Goal: Check status: Check status

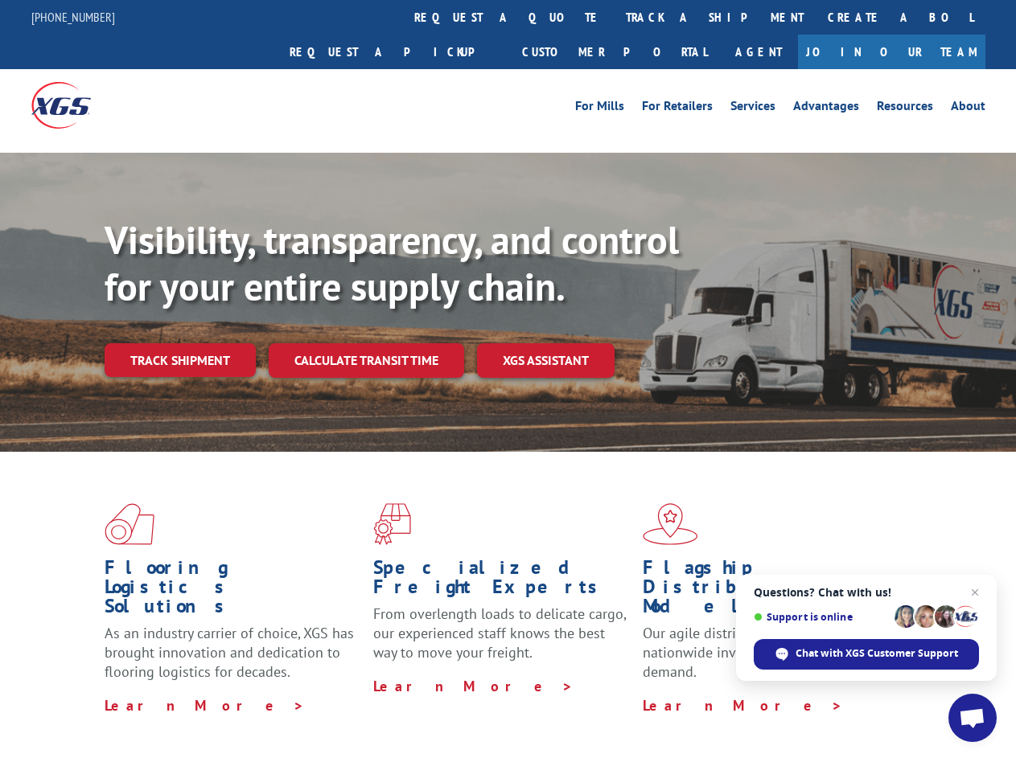
click at [507, 379] on div "Visibility, transparency, and control for your entire supply chain. Track shipm…" at bounding box center [560, 329] width 911 height 224
click at [614, 17] on link "track a shipment" at bounding box center [715, 17] width 202 height 35
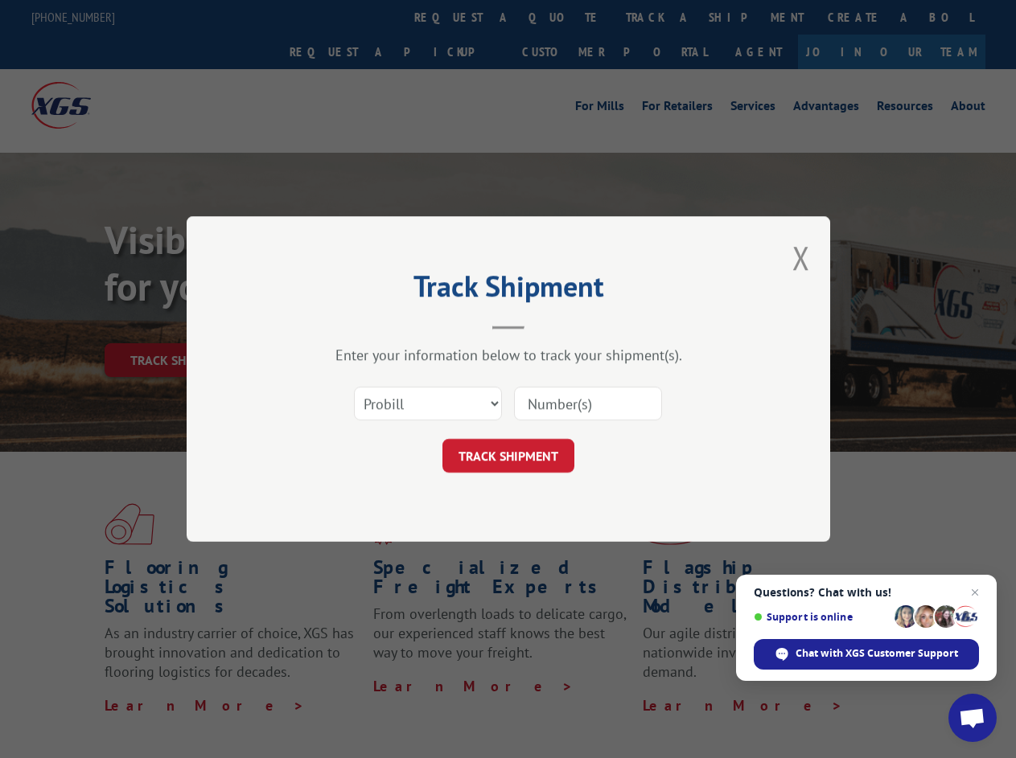
click at [561, 17] on div "Track Shipment Enter your information below to track your shipment(s). Select c…" at bounding box center [508, 379] width 1016 height 758
click at [662, 17] on div "Track Shipment Enter your information below to track your shipment(s). Select c…" at bounding box center [508, 379] width 1016 height 758
click at [179, 325] on div "Track Shipment Enter your information below to track your shipment(s). Select c…" at bounding box center [508, 379] width 1016 height 758
click at [365, 325] on header "Track Shipment" at bounding box center [508, 302] width 483 height 55
click at [546, 325] on header "Track Shipment" at bounding box center [508, 302] width 483 height 55
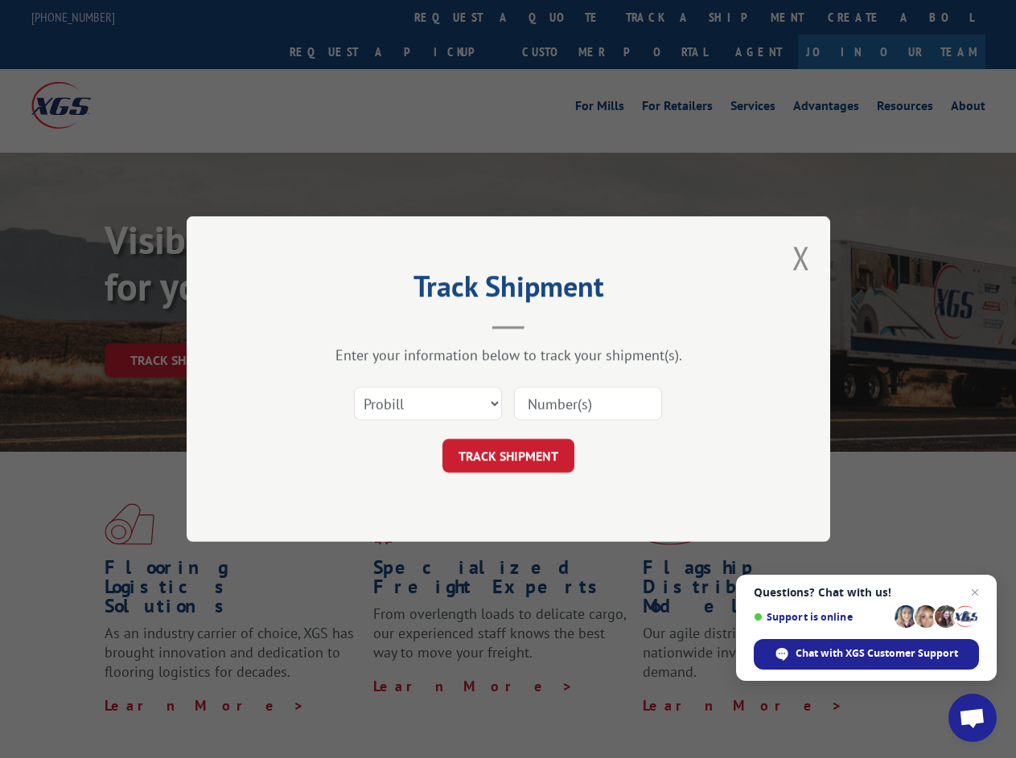
click at [972, 718] on span "Open chat" at bounding box center [972, 720] width 27 height 23
